Goal: Information Seeking & Learning: Learn about a topic

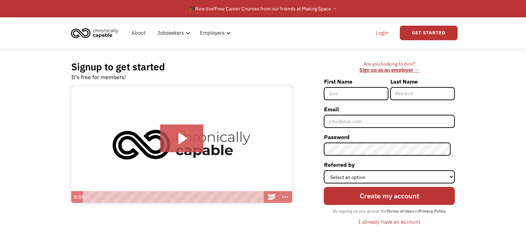
drag, startPoint x: 0, startPoint y: 0, endPoint x: 385, endPoint y: 31, distance: 386.4
click at [385, 31] on link "Login" at bounding box center [382, 33] width 21 height 22
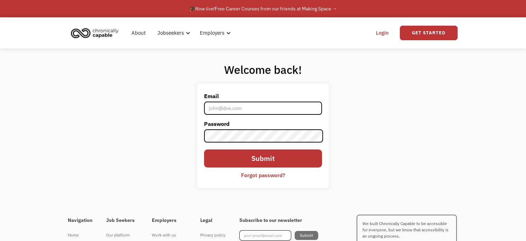
type input "[EMAIL_ADDRESS][DOMAIN_NAME]"
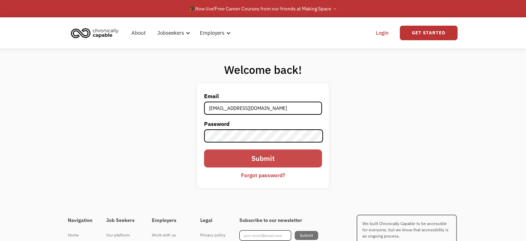
click at [213, 163] on input "Submit" at bounding box center [263, 158] width 118 height 18
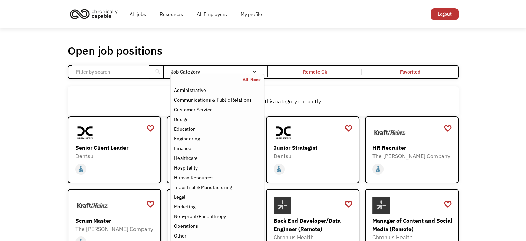
click at [255, 68] on div "Job Category" at bounding box center [217, 71] width 93 height 11
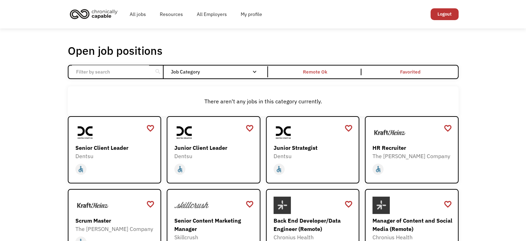
click at [245, 72] on div "Job Category" at bounding box center [217, 71] width 93 height 5
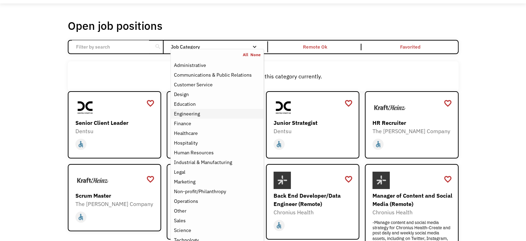
scroll to position [27, 0]
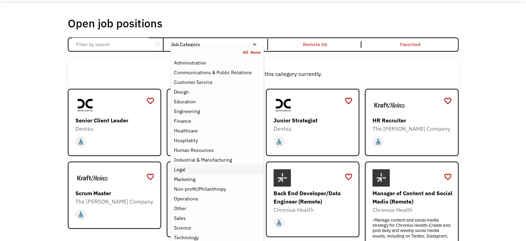
click at [176, 171] on div "Legal" at bounding box center [179, 169] width 11 height 8
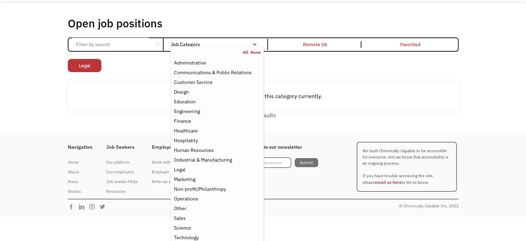
click at [40, 113] on div "Open job positions You have X liked items Search search Filter by category Admi…" at bounding box center [263, 67] width 526 height 133
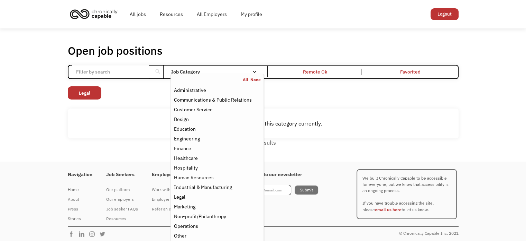
click at [255, 81] on link "None" at bounding box center [256, 80] width 10 height 6
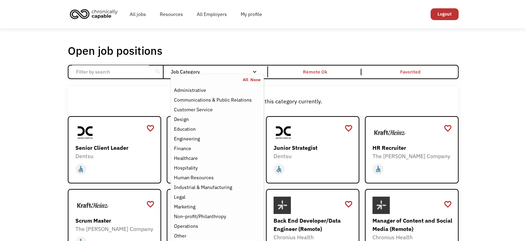
click at [34, 115] on div "Open job positions You have X liked items Search search Filter by category Admi…" at bounding box center [263, 225] width 526 height 394
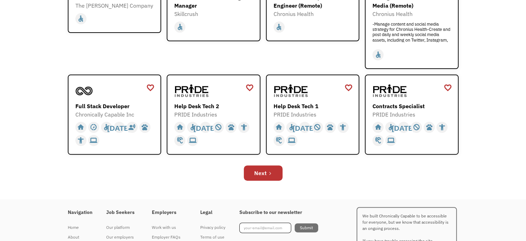
scroll to position [225, 0]
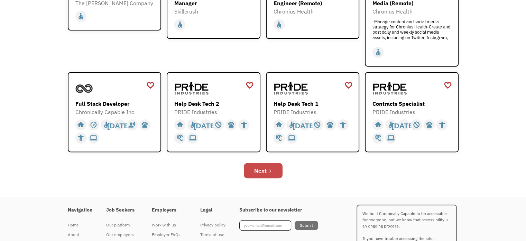
click at [246, 168] on link "Next" at bounding box center [263, 170] width 39 height 15
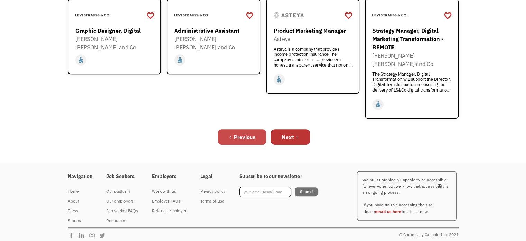
scroll to position [287, 0]
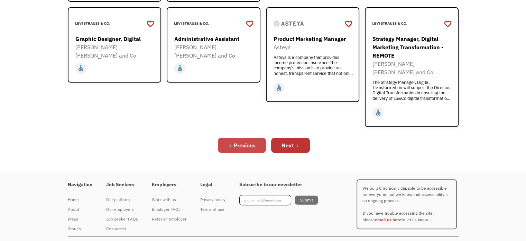
click at [258, 137] on link "Previous" at bounding box center [242, 144] width 48 height 15
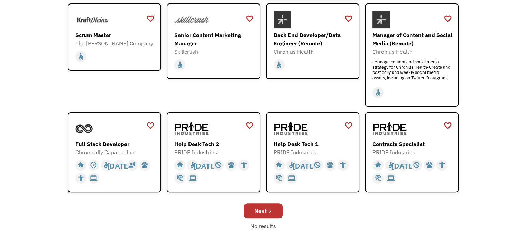
scroll to position [187, 0]
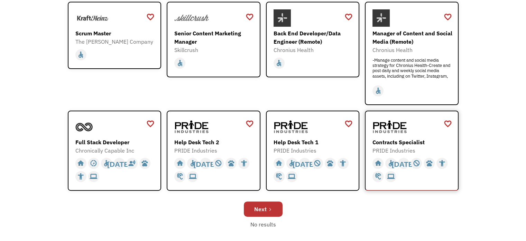
click at [413, 139] on div "Contracts Specialist" at bounding box center [413, 142] width 80 height 8
click at [272, 206] on link "Next" at bounding box center [263, 208] width 39 height 15
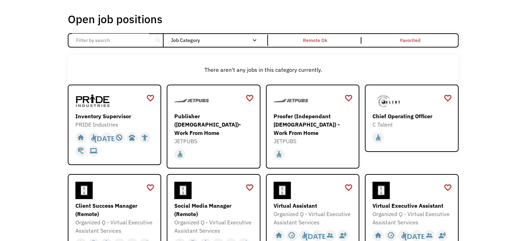
scroll to position [38, 0]
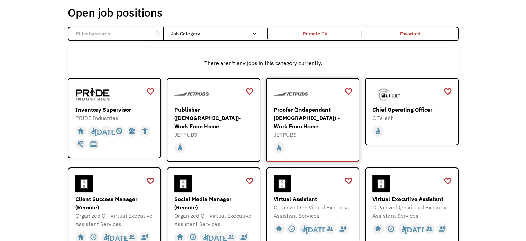
click at [297, 110] on div "Proofer (Independant [DEMOGRAPHIC_DATA]) - Work From Home" at bounding box center [314, 117] width 80 height 25
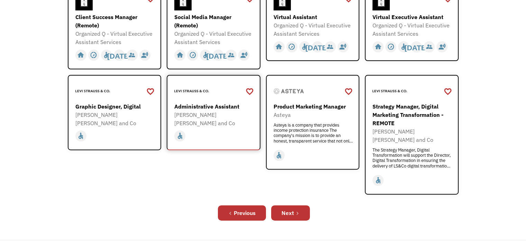
scroll to position [221, 0]
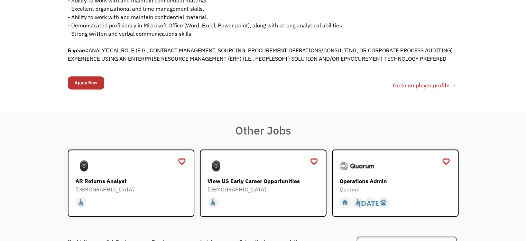
scroll to position [361, 0]
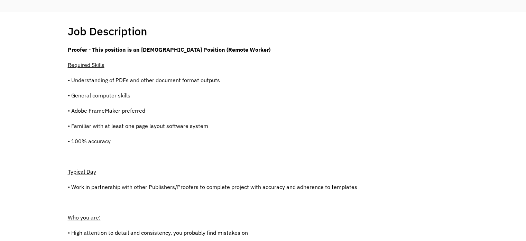
scroll to position [123, 0]
